Goal: Entertainment & Leisure: Consume media (video, audio)

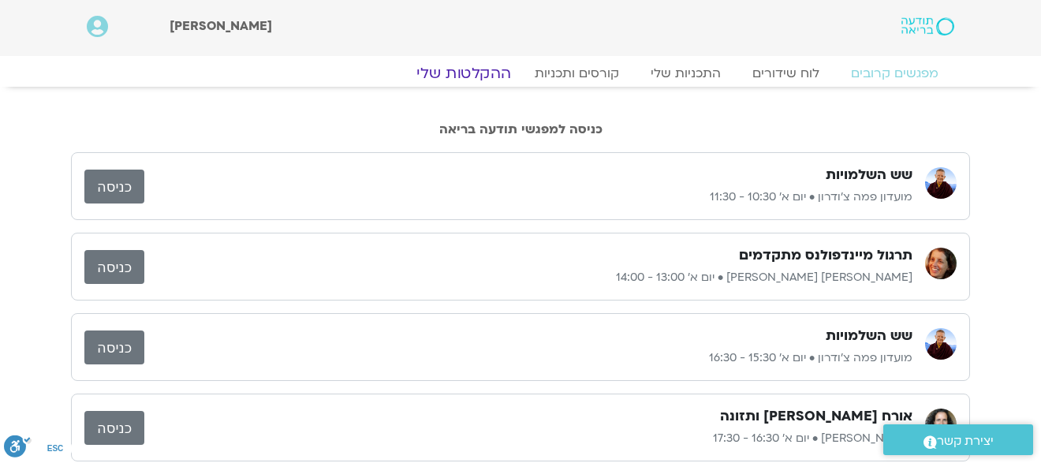
click at [498, 65] on link "ההקלטות שלי" at bounding box center [464, 73] width 133 height 19
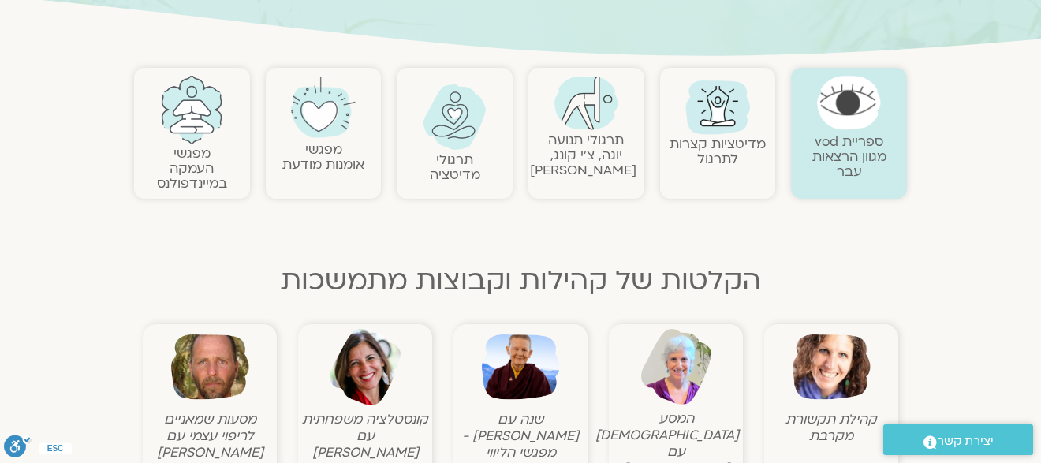
scroll to position [315, 0]
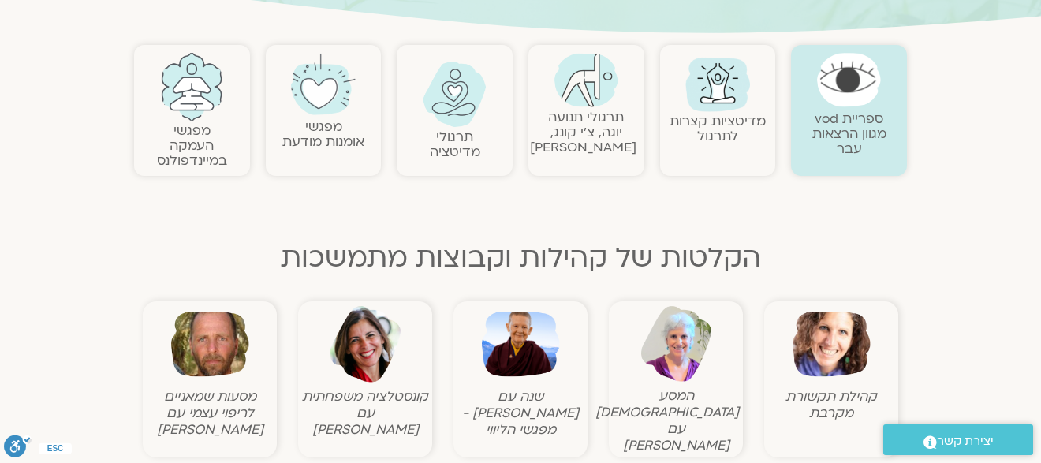
click at [528, 362] on img at bounding box center [521, 344] width 78 height 78
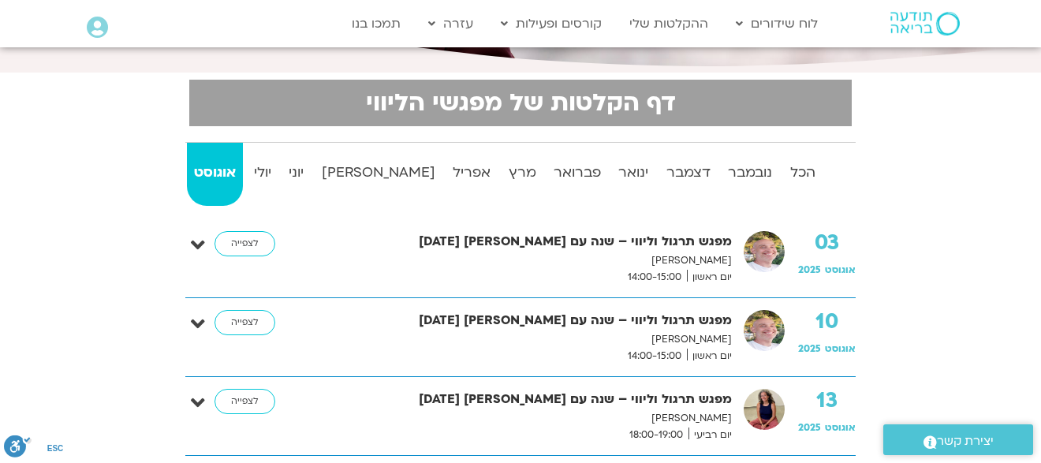
scroll to position [315, 0]
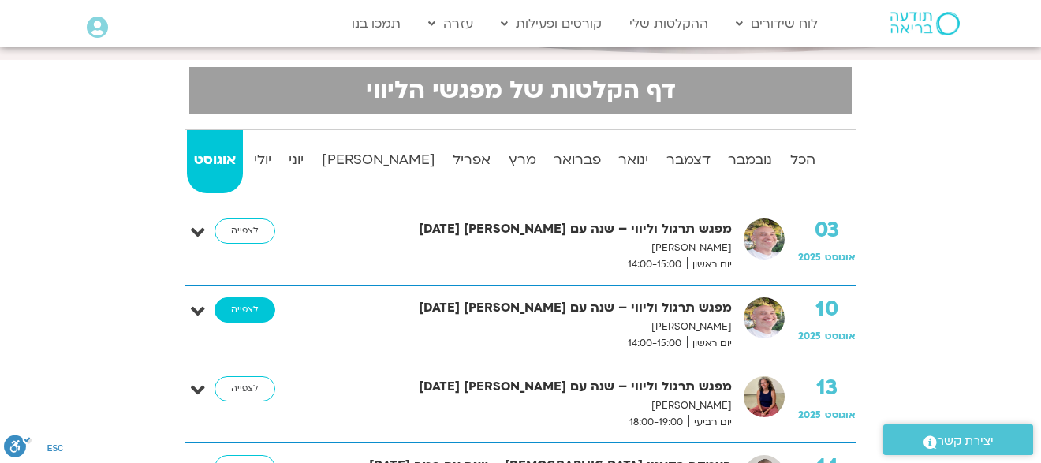
click at [228, 305] on link "לצפייה" at bounding box center [245, 309] width 61 height 25
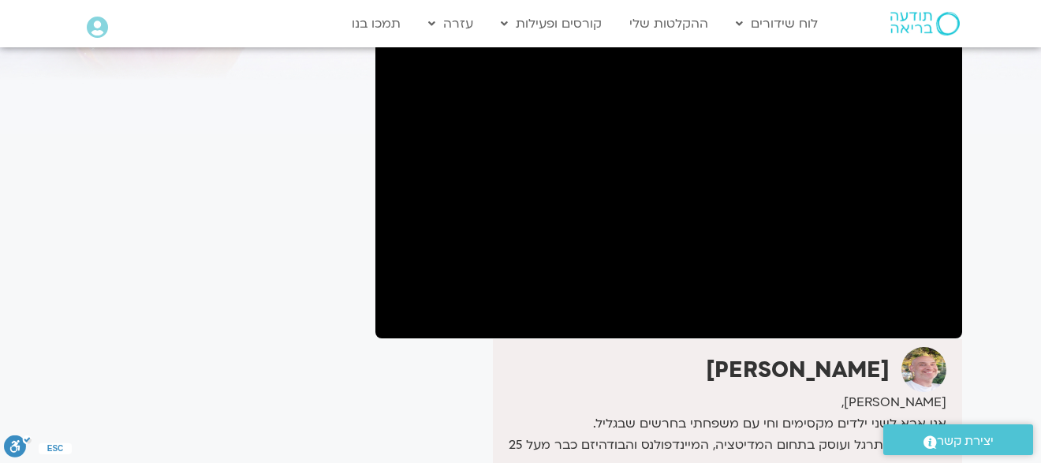
scroll to position [158, 0]
